Goal: Information Seeking & Learning: Understand process/instructions

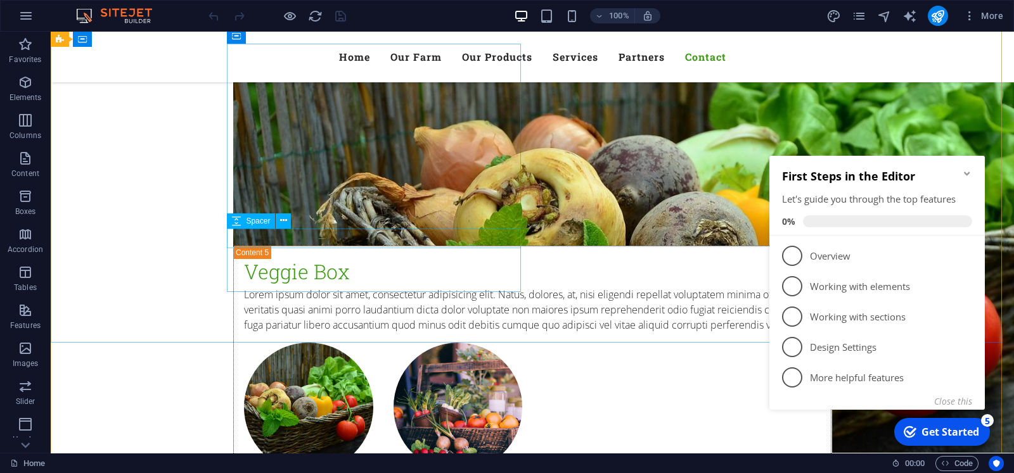
scroll to position [6860, 0]
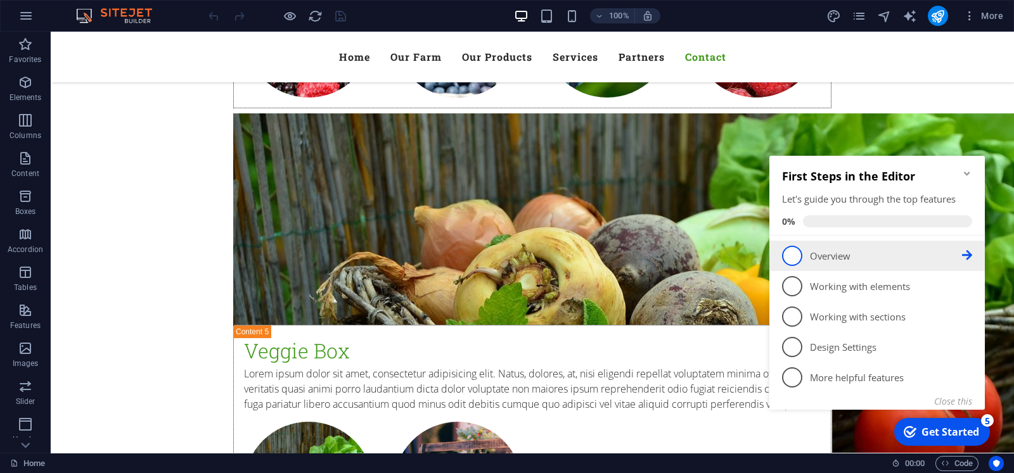
click at [900, 258] on p "Overview - incomplete" at bounding box center [886, 256] width 152 height 13
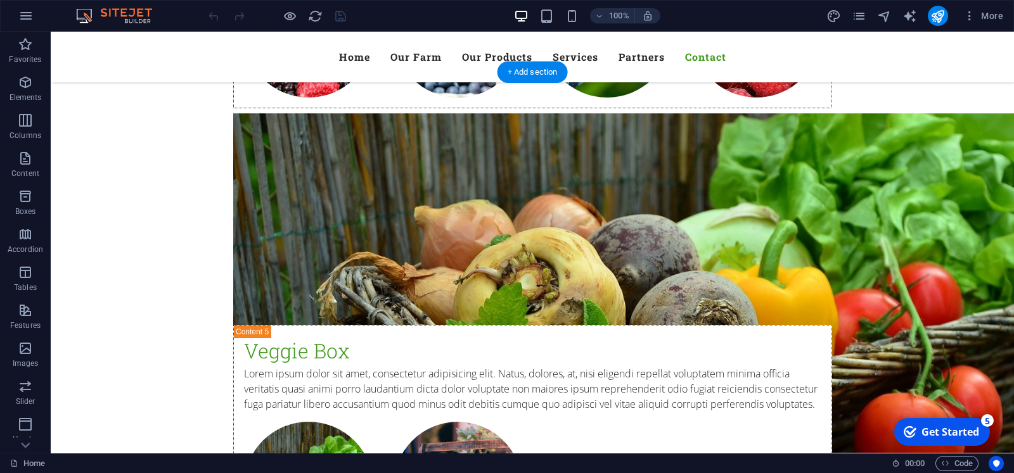
scroll to position [0, 0]
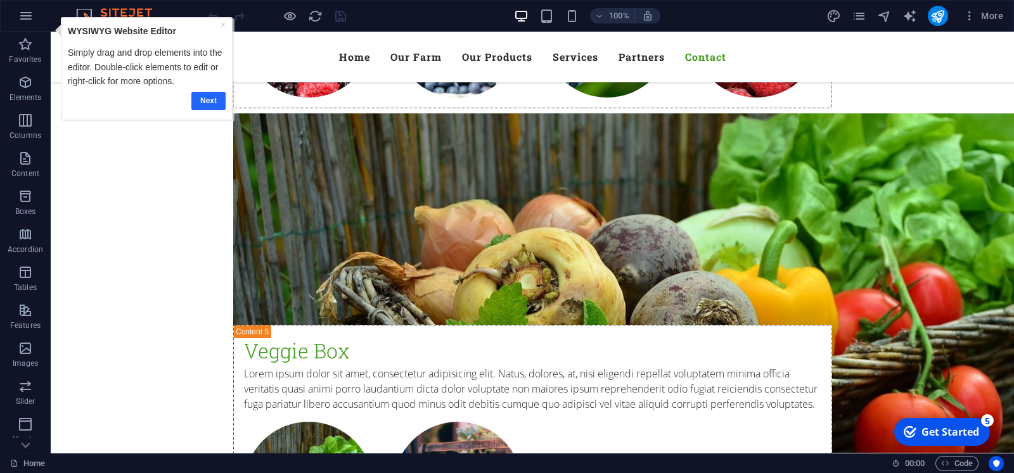
drag, startPoint x: 205, startPoint y: 98, endPoint x: 206, endPoint y: 84, distance: 14.6
click at [205, 98] on link "Next" at bounding box center [208, 100] width 34 height 18
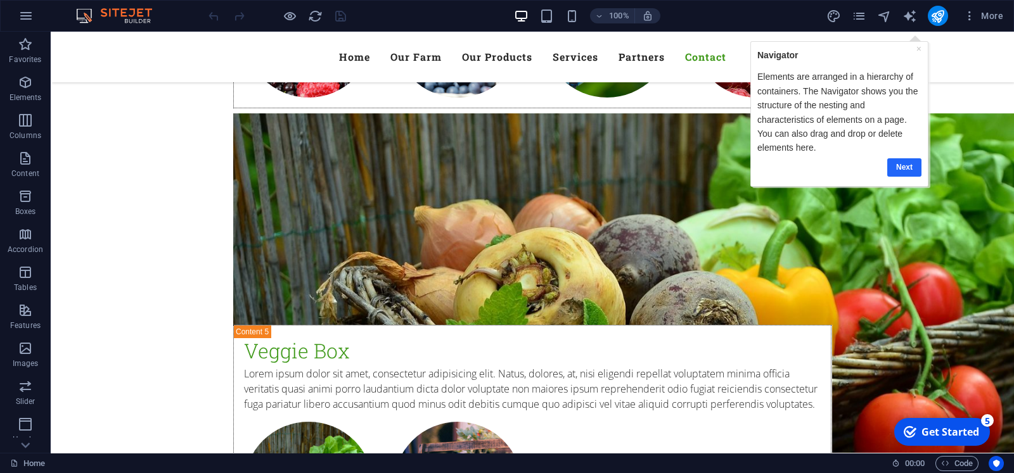
click at [903, 164] on link "Next" at bounding box center [903, 167] width 34 height 18
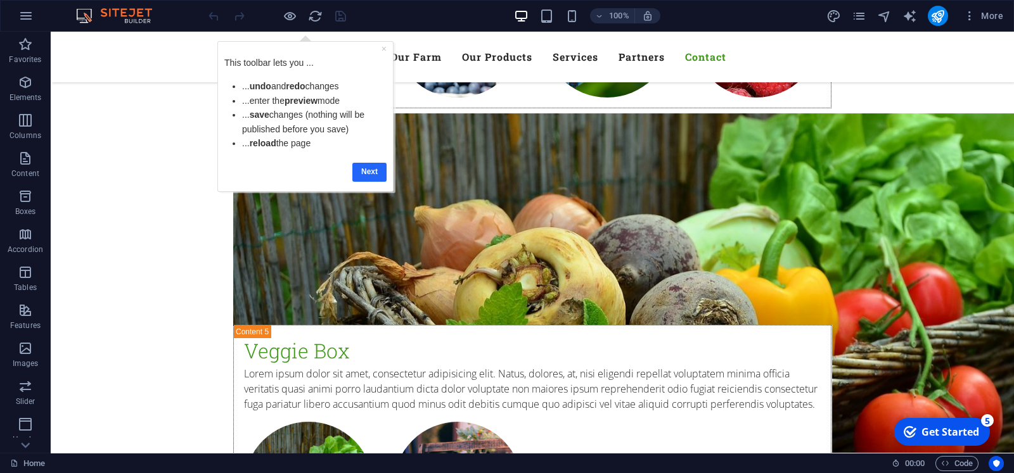
click at [369, 172] on link "Next" at bounding box center [369, 171] width 34 height 18
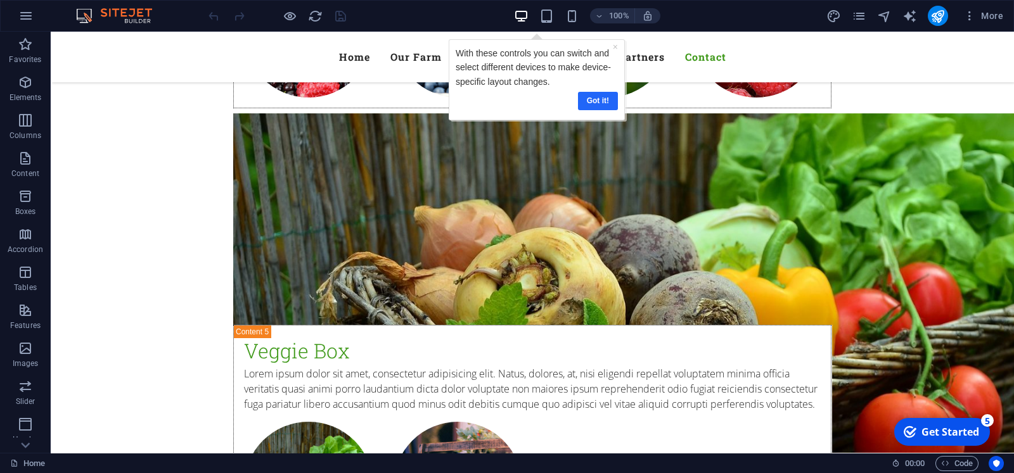
click at [598, 99] on link "Got it!" at bounding box center [597, 100] width 40 height 18
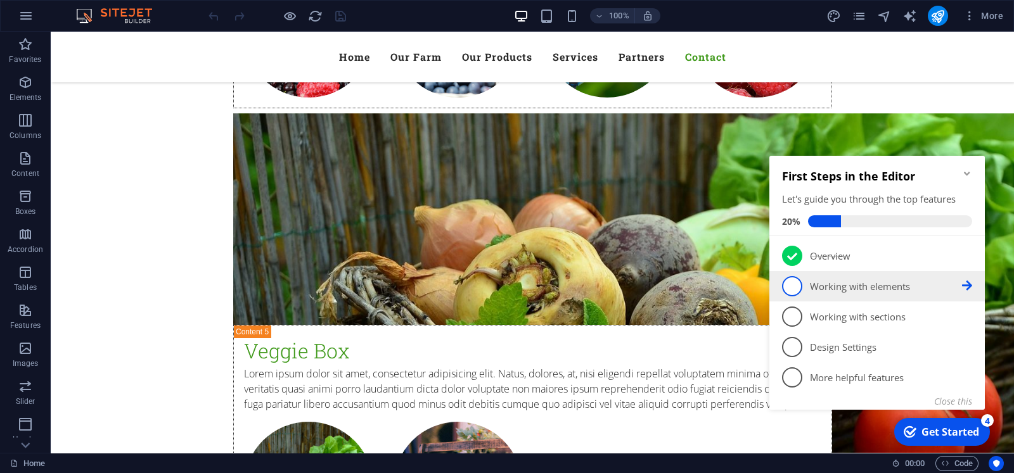
click at [891, 282] on p "Working with elements - incomplete" at bounding box center [886, 286] width 152 height 13
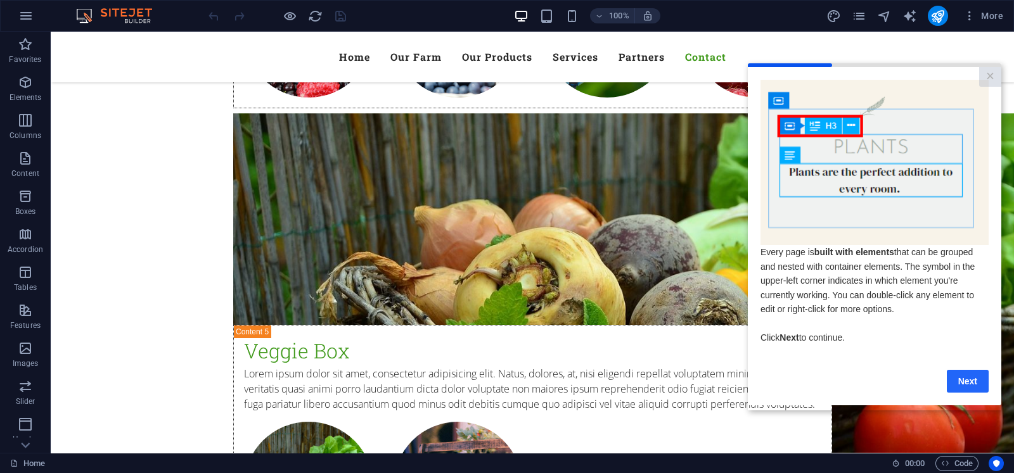
click at [966, 389] on link "Next" at bounding box center [967, 380] width 42 height 23
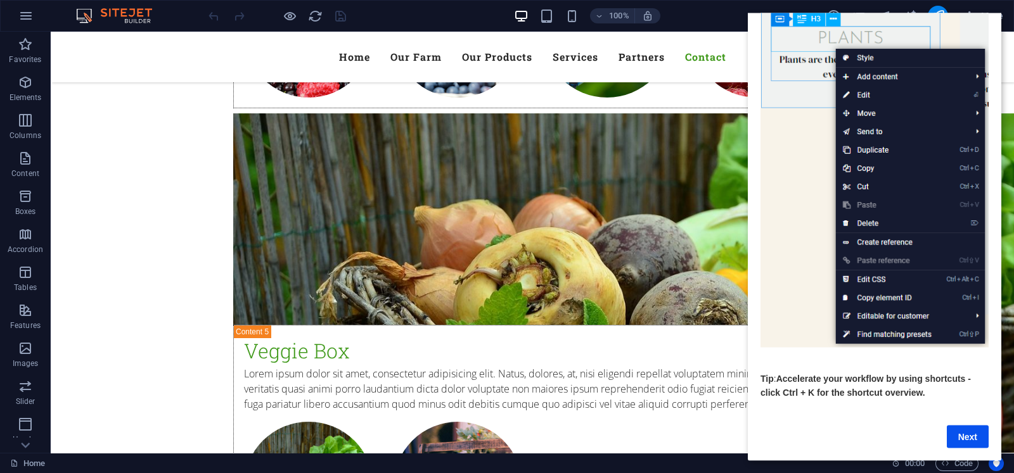
scroll to position [104, 0]
click at [972, 425] on link "Next" at bounding box center [967, 436] width 42 height 23
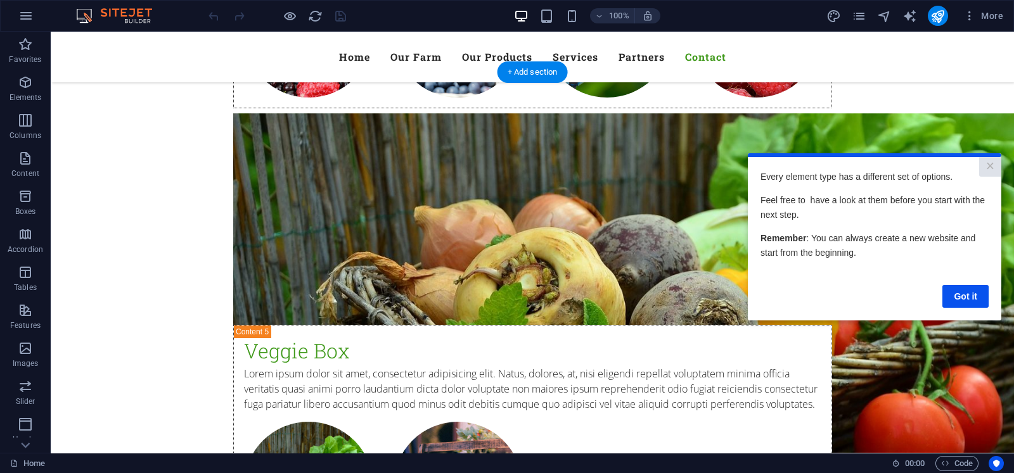
scroll to position [0, 0]
click at [971, 294] on link "Got it" at bounding box center [965, 295] width 46 height 23
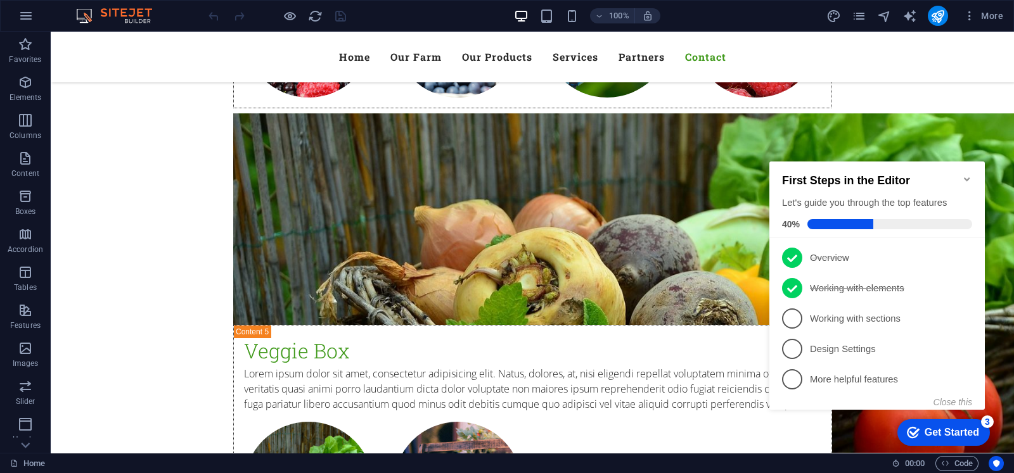
click at [898, 315] on p "Working with sections - incomplete" at bounding box center [886, 318] width 152 height 13
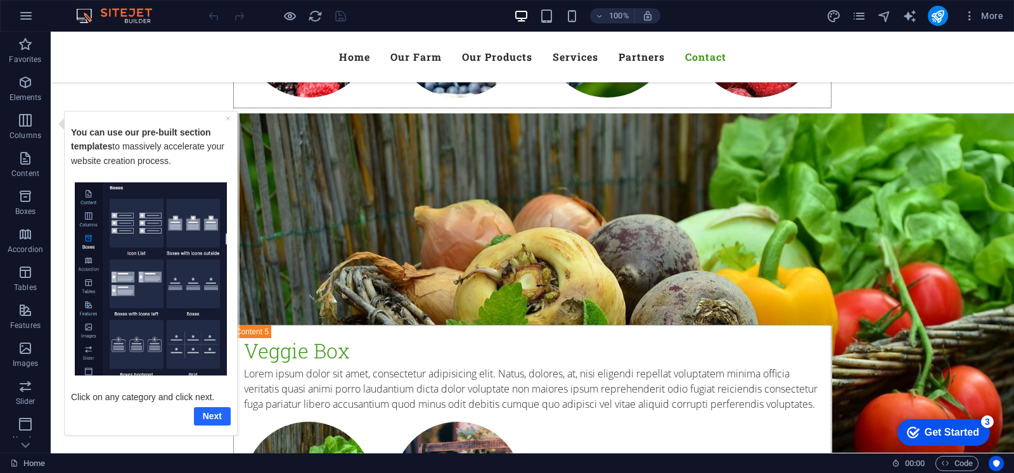
click at [214, 418] on link "Next" at bounding box center [212, 416] width 37 height 18
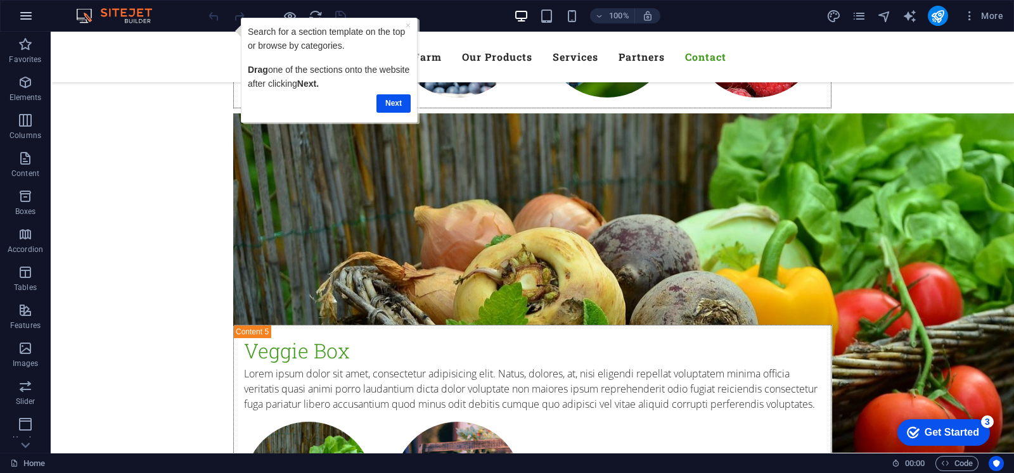
click at [0, 0] on icon "button" at bounding box center [0, 0] width 0 height 0
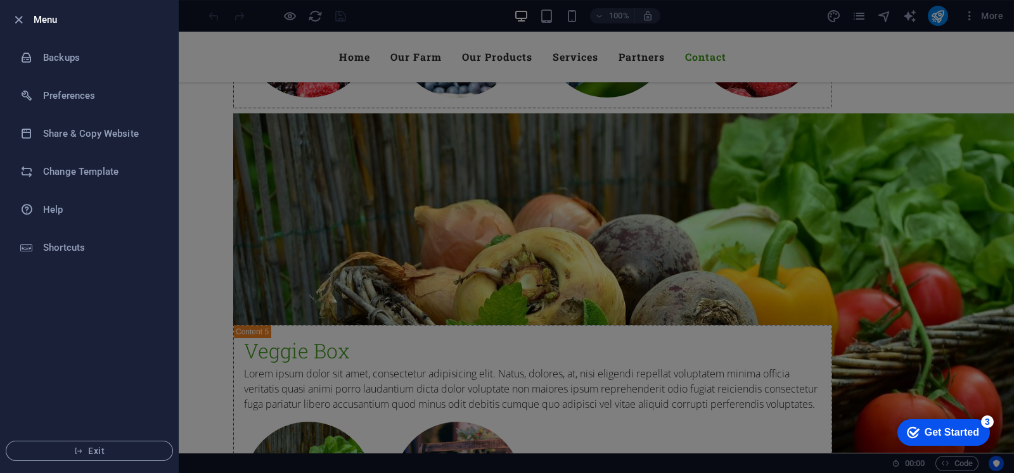
click at [449, 147] on div at bounding box center [507, 236] width 1014 height 473
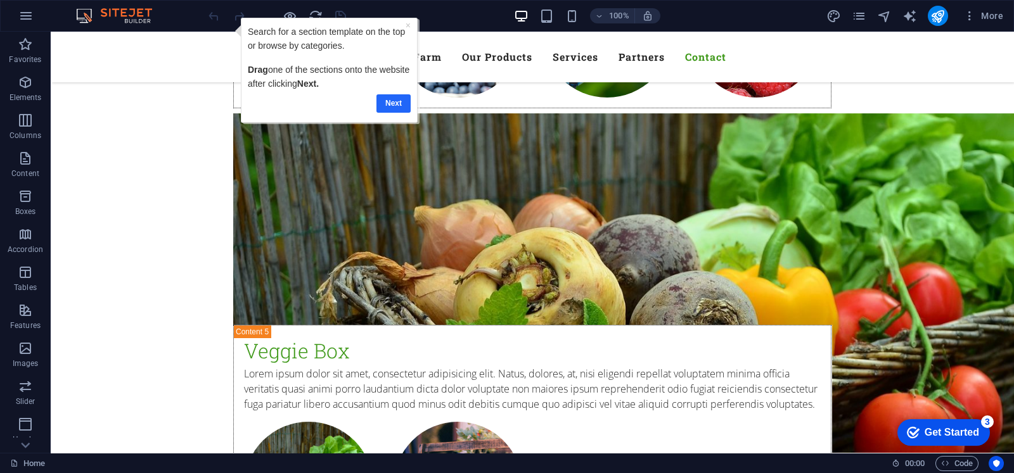
click at [393, 105] on link "Next" at bounding box center [393, 103] width 34 height 18
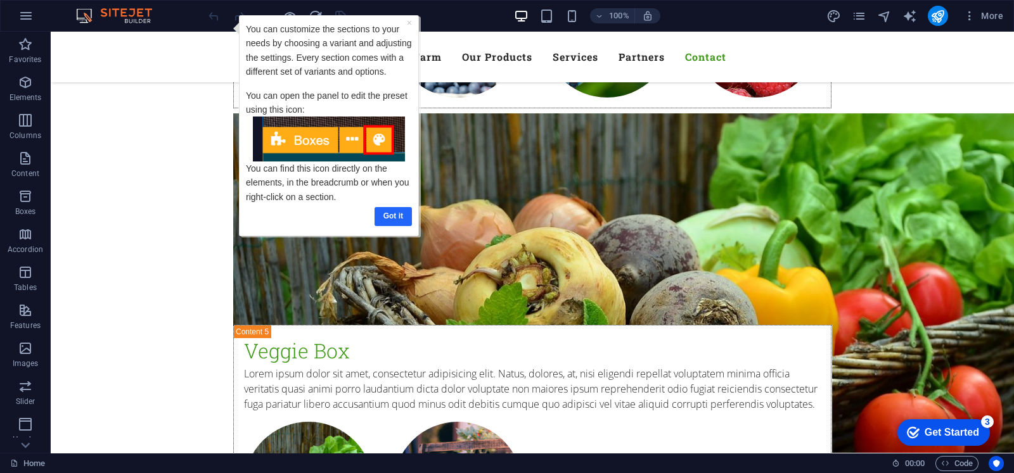
click at [390, 217] on link "Got it" at bounding box center [392, 216] width 37 height 18
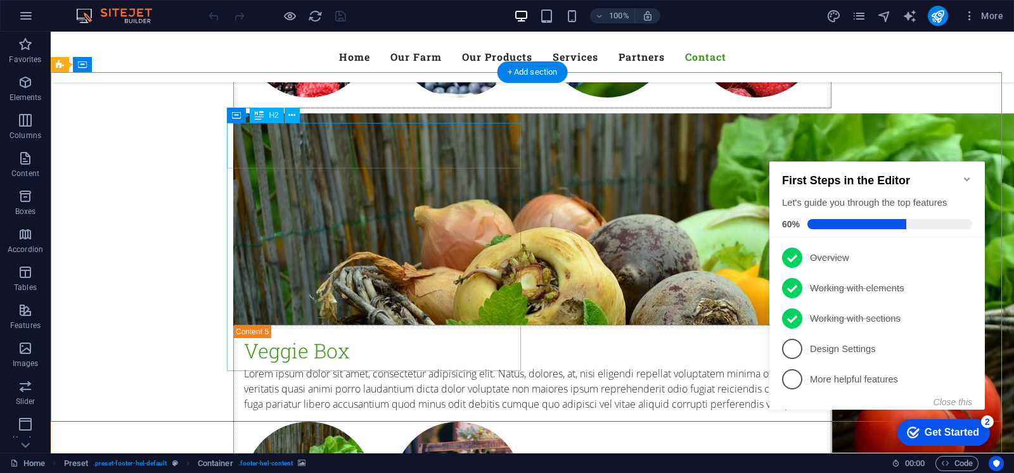
click at [295, 115] on button at bounding box center [291, 115] width 15 height 15
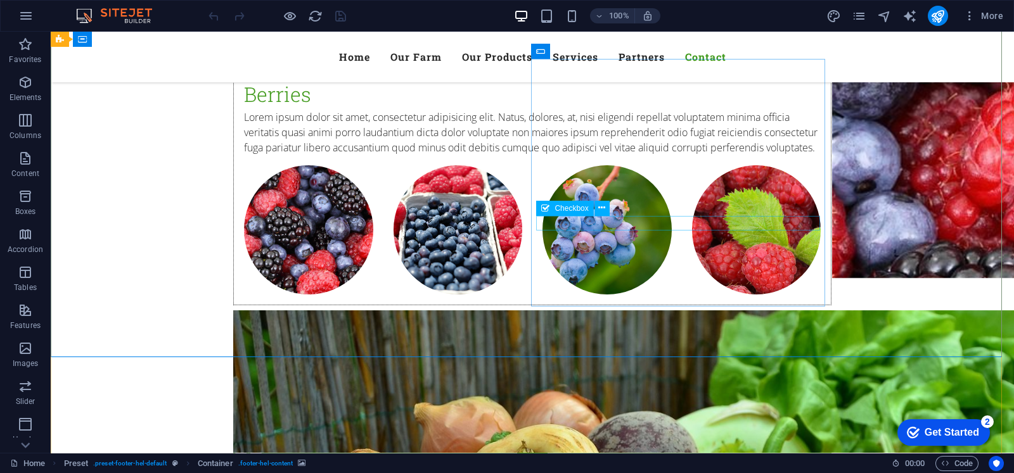
scroll to position [6544, 0]
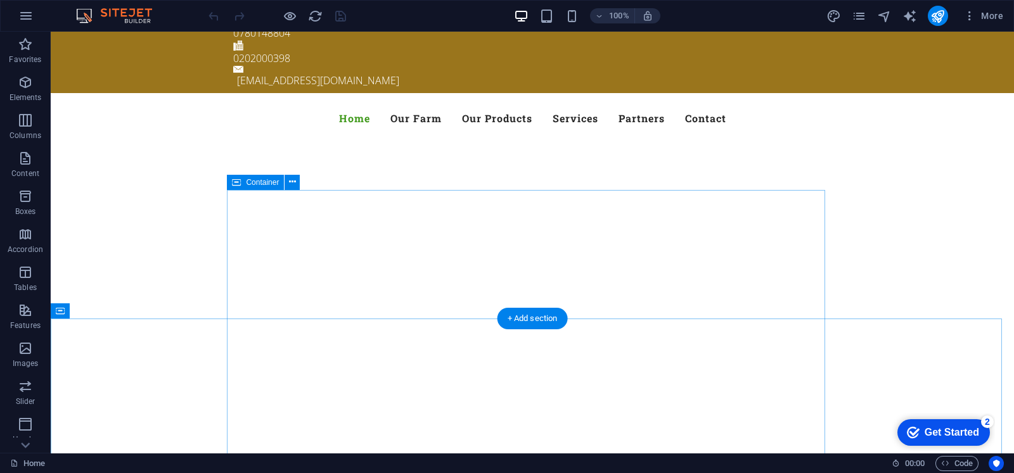
scroll to position [0, 0]
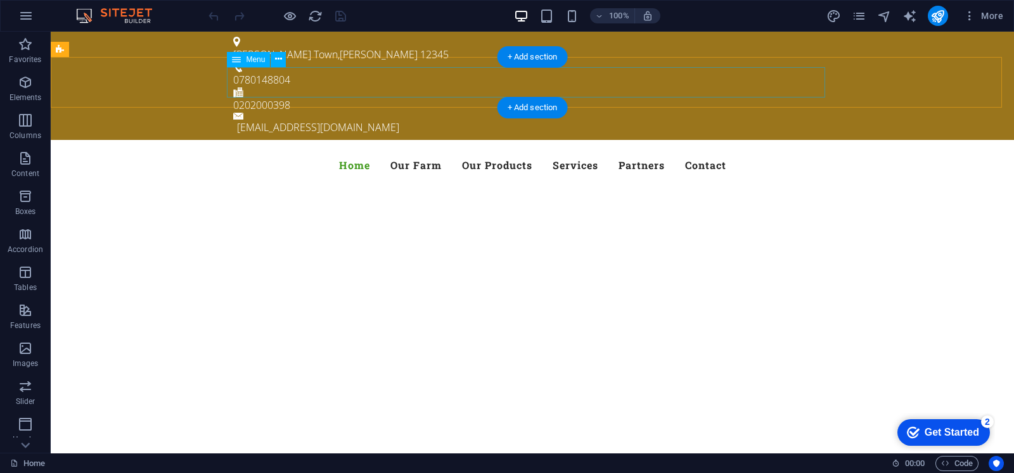
click at [356, 150] on nav "Home Our Farm Our Products Services Partners Contact" at bounding box center [532, 165] width 598 height 30
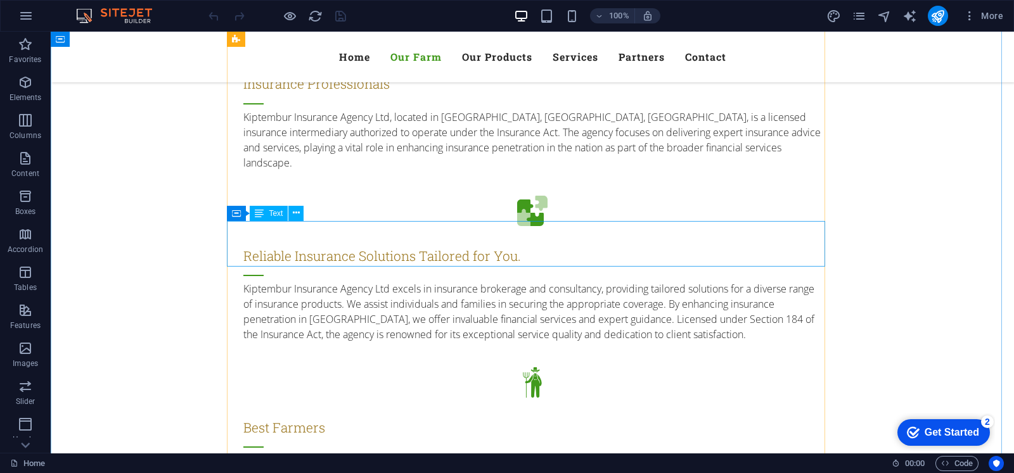
scroll to position [1266, 0]
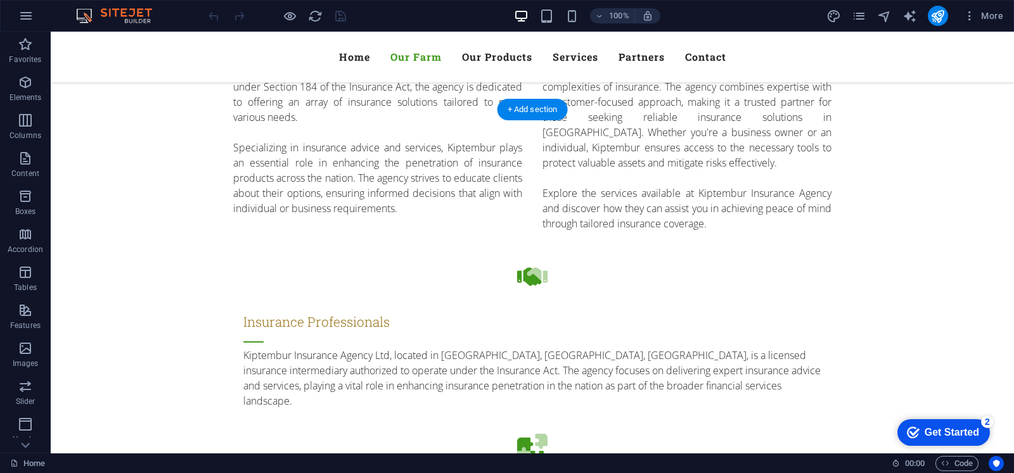
drag, startPoint x: 86, startPoint y: 139, endPoint x: 82, endPoint y: 129, distance: 10.2
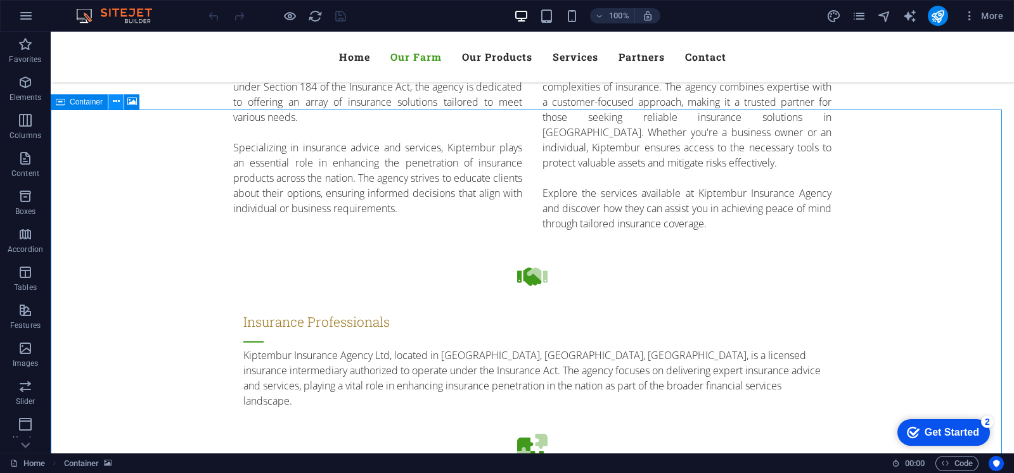
click at [0, 0] on icon at bounding box center [0, 0] width 0 height 0
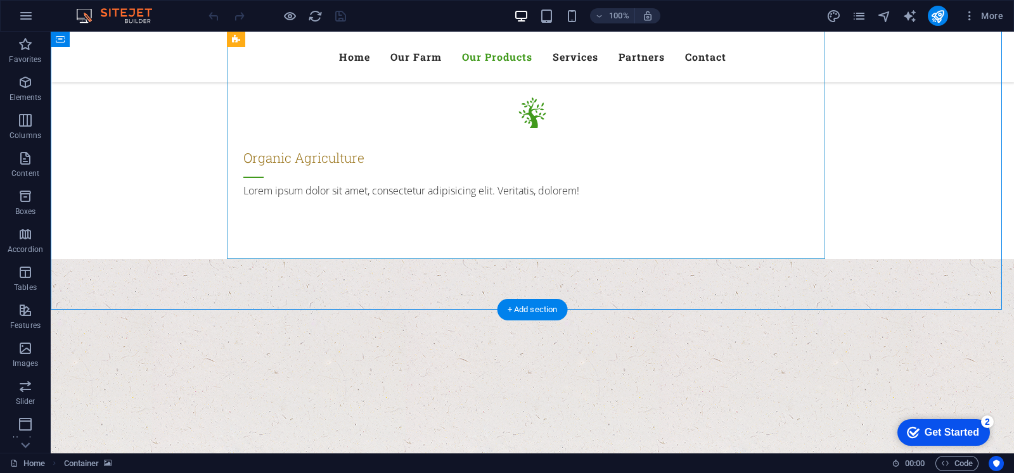
scroll to position [2217, 0]
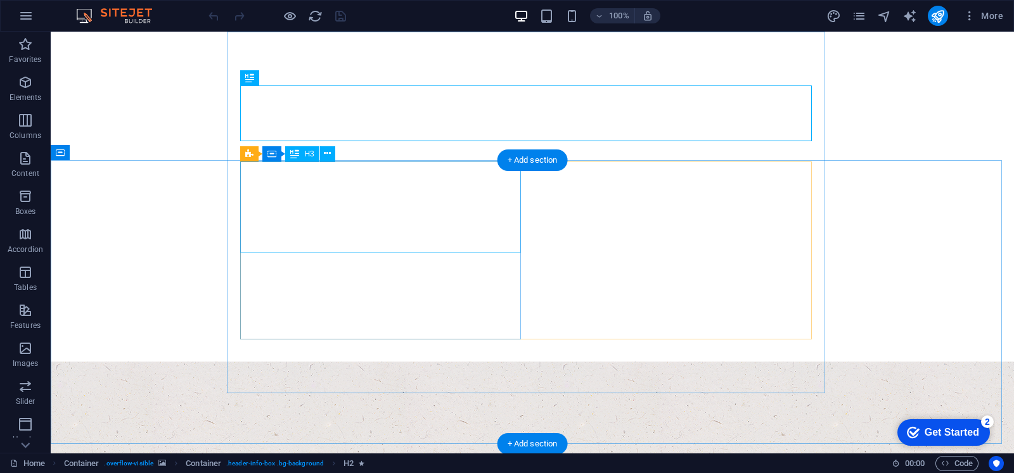
scroll to position [158, 0]
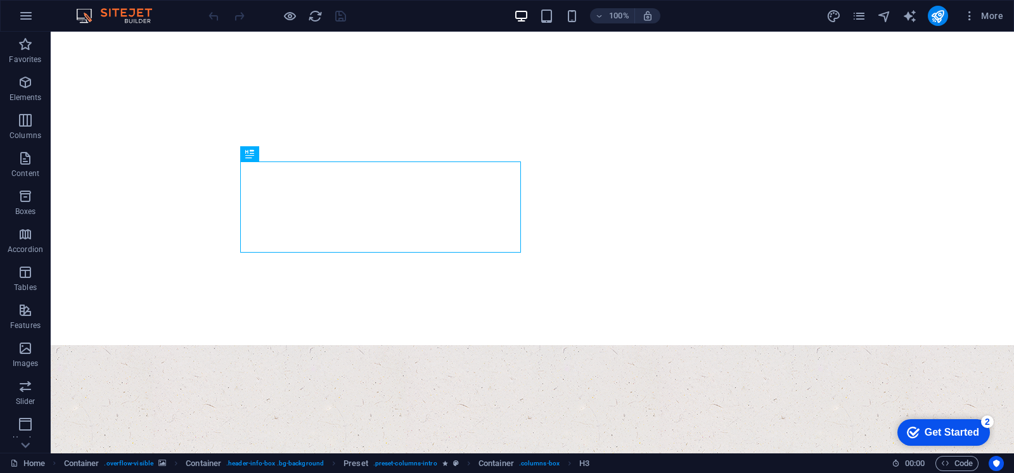
drag, startPoint x: 1039, startPoint y: 33, endPoint x: 193, endPoint y: 209, distance: 863.9
